Goal: Book appointment/travel/reservation

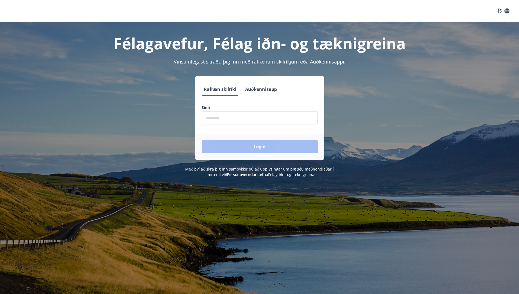
click at [238, 121] on input "phone" at bounding box center [260, 117] width 116 height 13
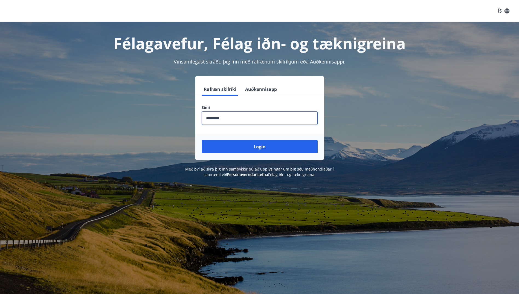
type input "********"
click at [202, 140] on button "Login" at bounding box center [260, 146] width 116 height 13
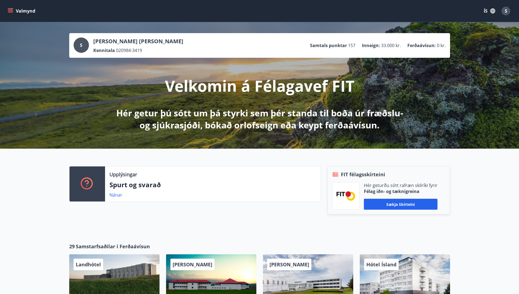
click at [10, 9] on icon "menu" at bounding box center [10, 10] width 5 height 5
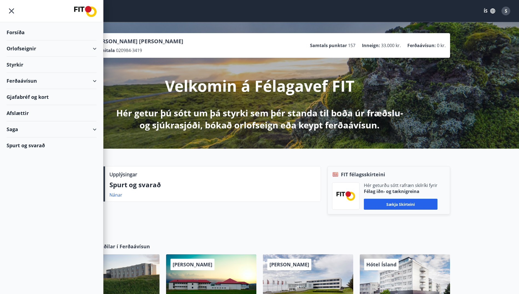
click at [95, 49] on div "Orlofseignir" at bounding box center [52, 48] width 90 height 16
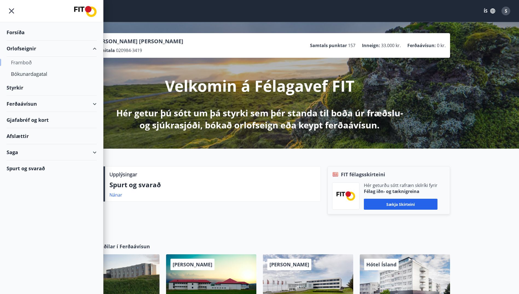
click at [27, 62] on div "Framboð" at bounding box center [51, 62] width 81 height 11
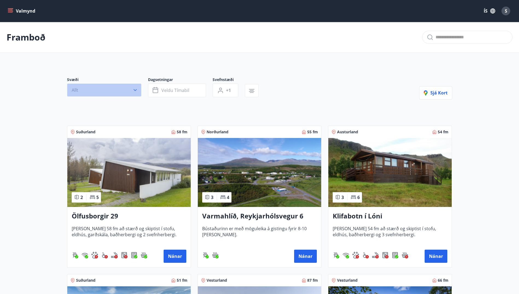
click at [135, 90] on icon "button" at bounding box center [134, 90] width 3 height 2
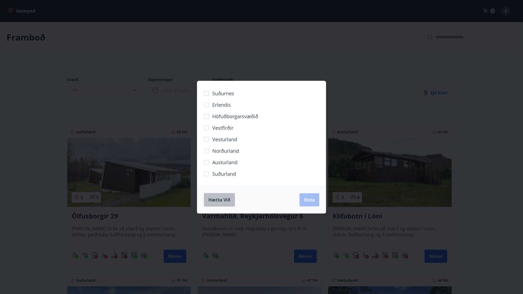
click at [209, 194] on button "Hætta við" at bounding box center [219, 200] width 31 height 14
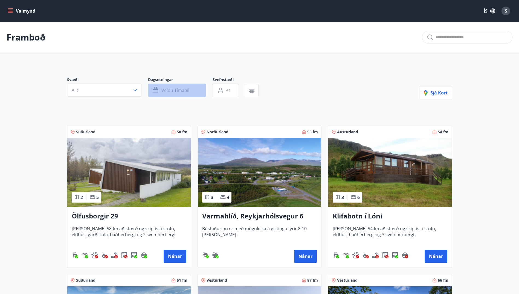
click at [167, 92] on span "Veldu tímabil" at bounding box center [175, 90] width 28 height 6
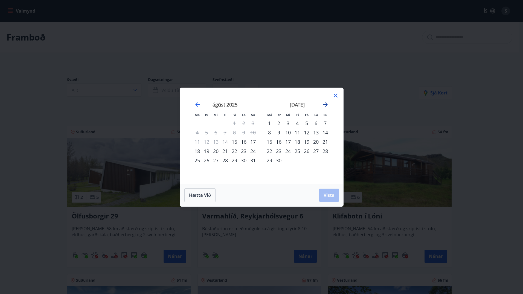
click at [325, 105] on icon "Move forward to switch to the next month." at bounding box center [325, 104] width 7 height 7
click at [306, 123] on div "3" at bounding box center [306, 122] width 9 height 9
click at [325, 125] on div "5" at bounding box center [325, 122] width 9 height 9
click at [327, 191] on button "Vista" at bounding box center [329, 194] width 20 height 13
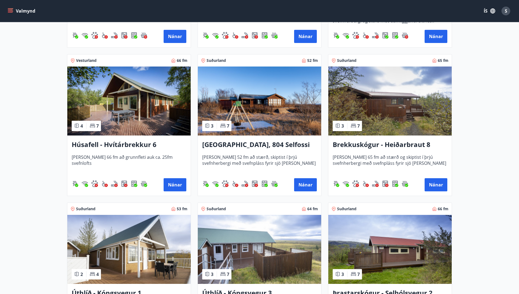
scroll to position [218, 0]
